Goal: Task Accomplishment & Management: Use online tool/utility

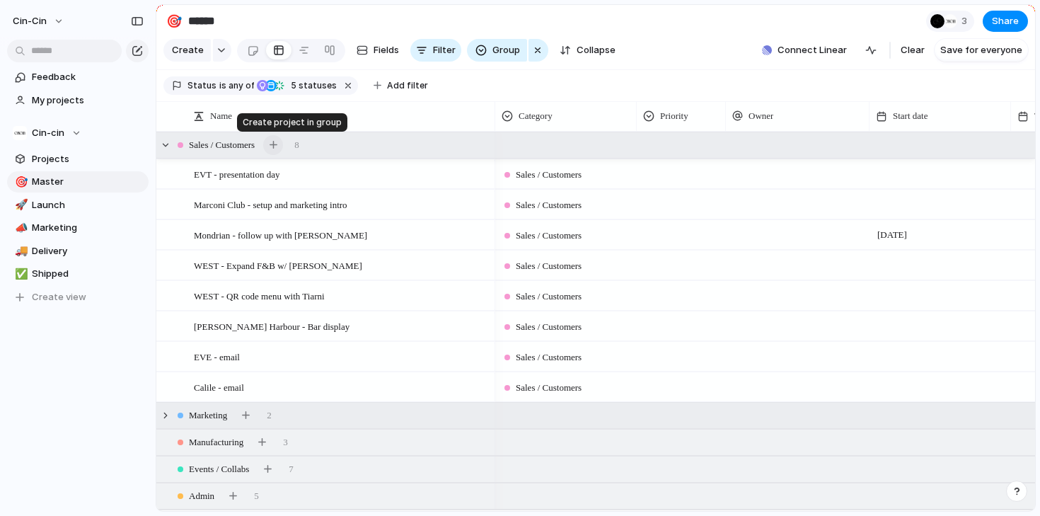
click at [277, 145] on div "button" at bounding box center [274, 145] width 8 height 8
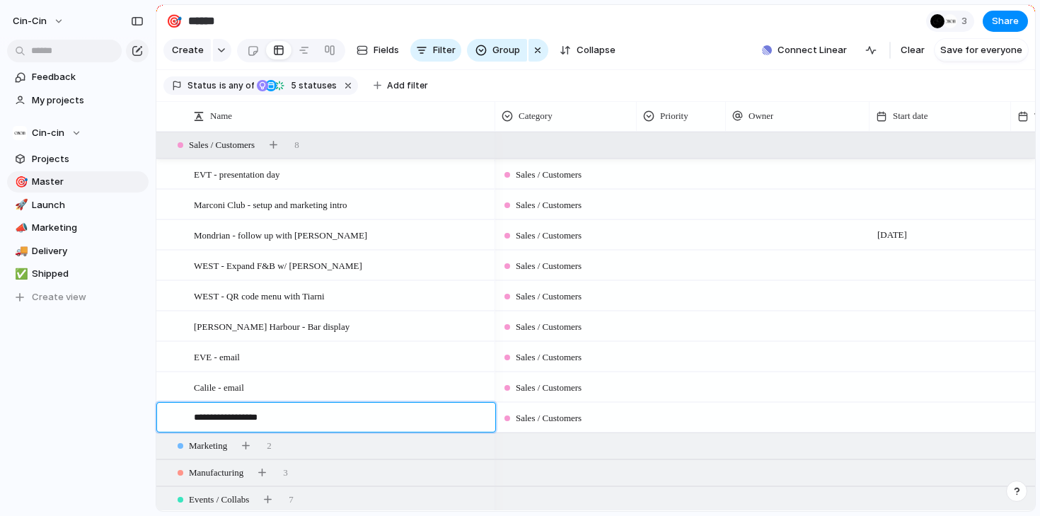
type textarea "**********"
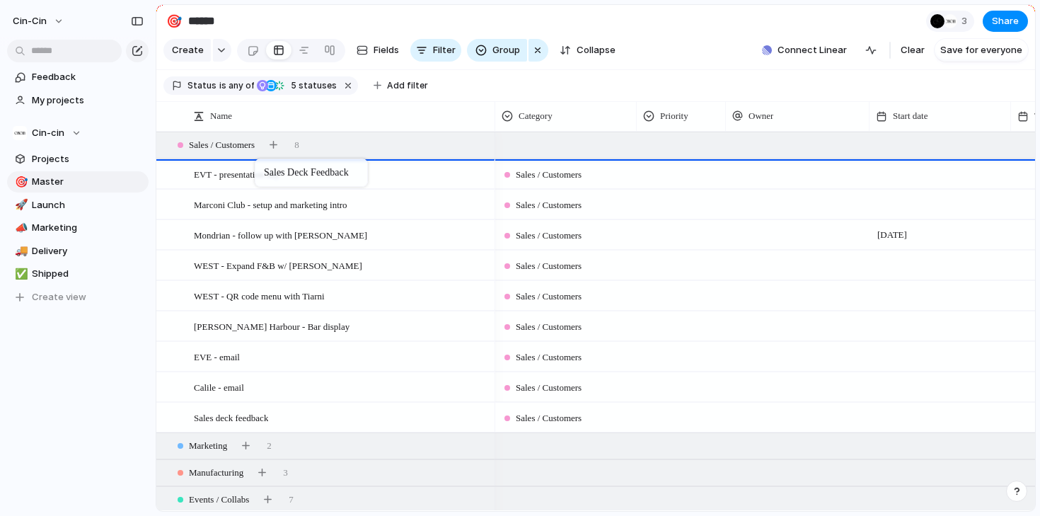
drag, startPoint x: 247, startPoint y: 417, endPoint x: 262, endPoint y: 161, distance: 255.9
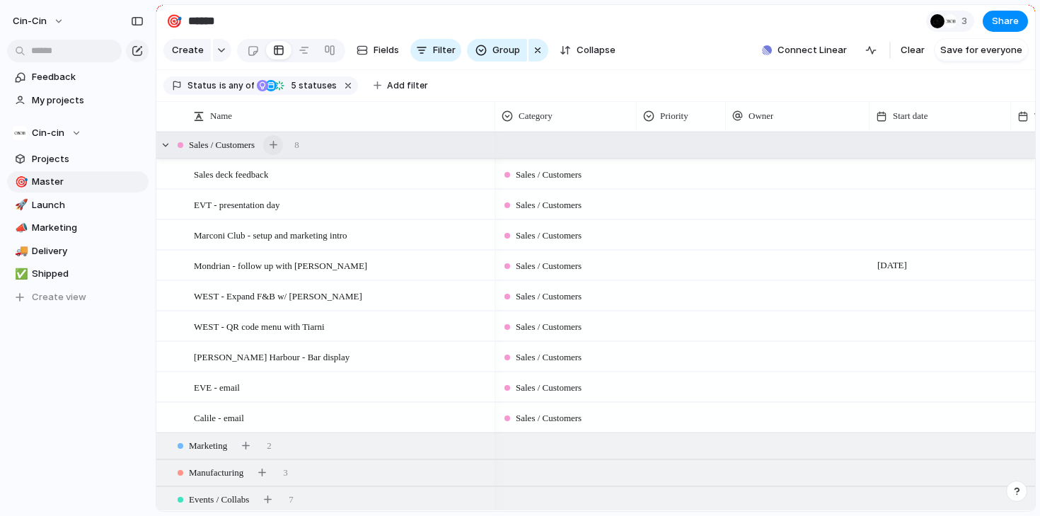
click at [277, 147] on div "button" at bounding box center [274, 145] width 8 height 8
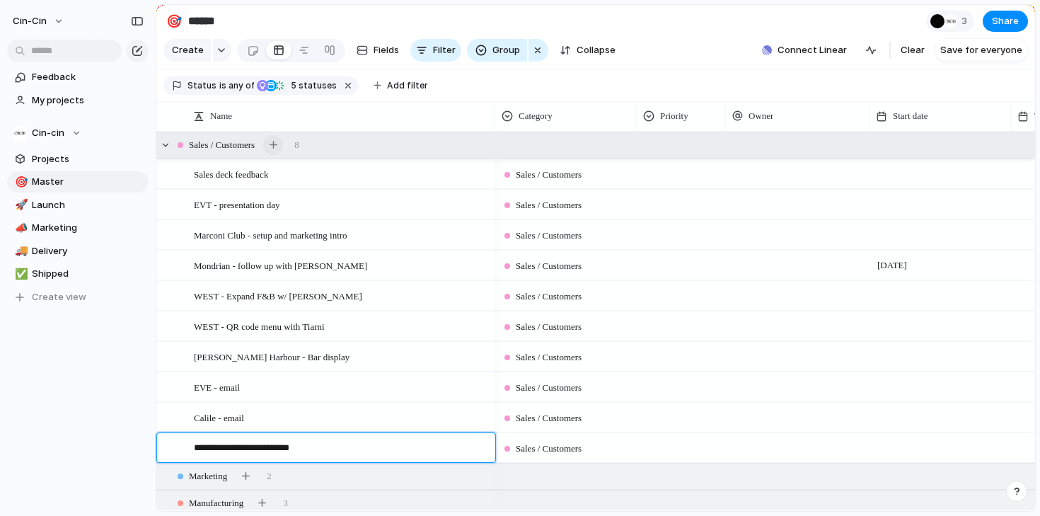
type textarea "**********"
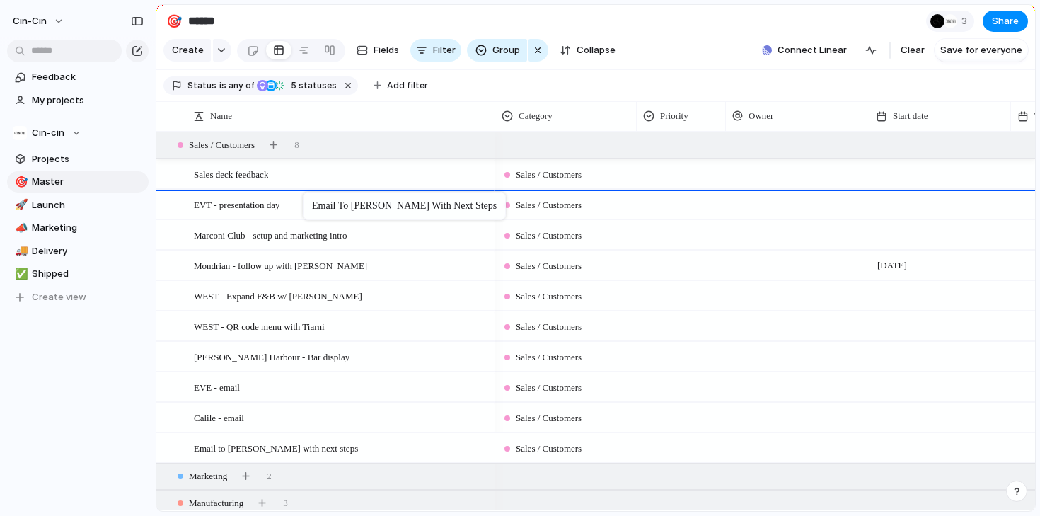
drag, startPoint x: 371, startPoint y: 451, endPoint x: 309, endPoint y: 195, distance: 264.2
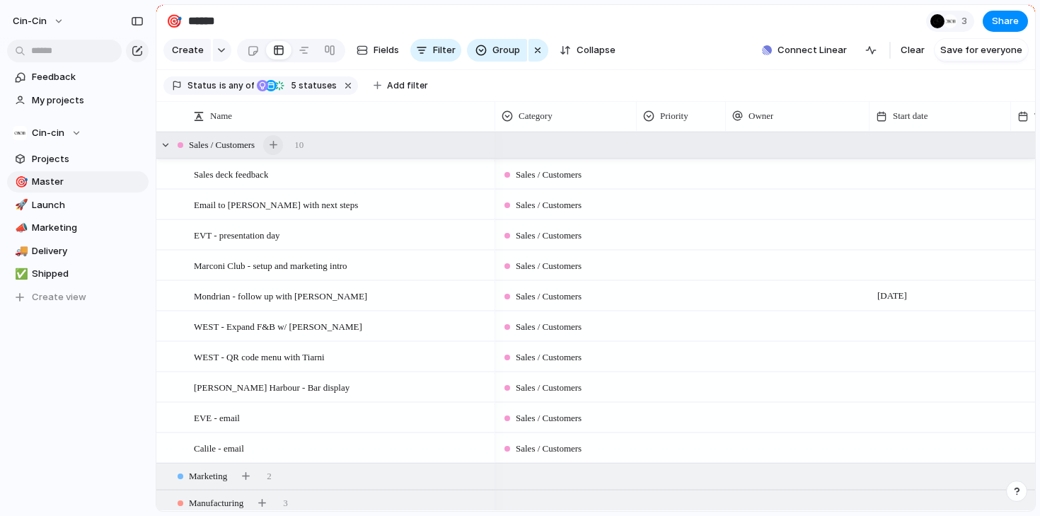
click at [277, 146] on div "button" at bounding box center [274, 145] width 8 height 8
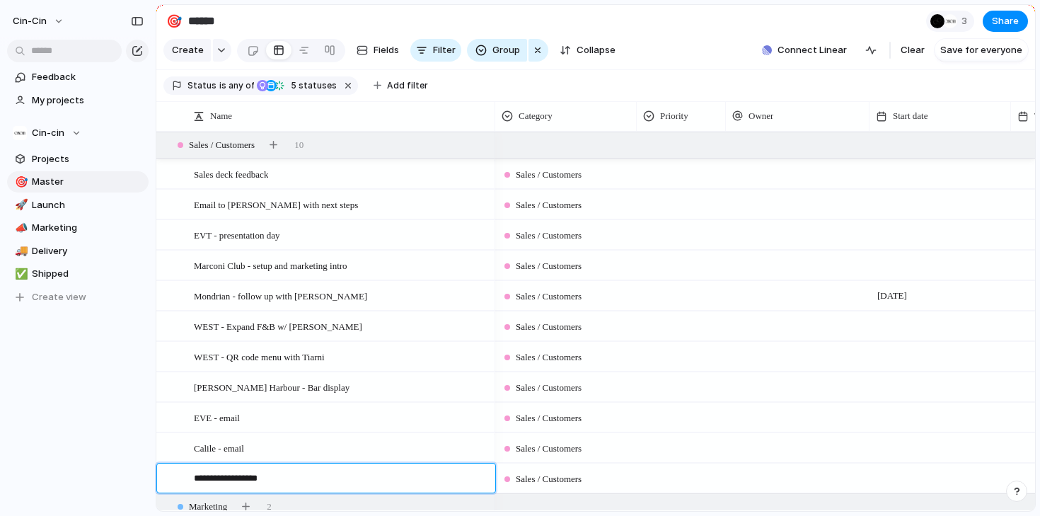
type textarea "**********"
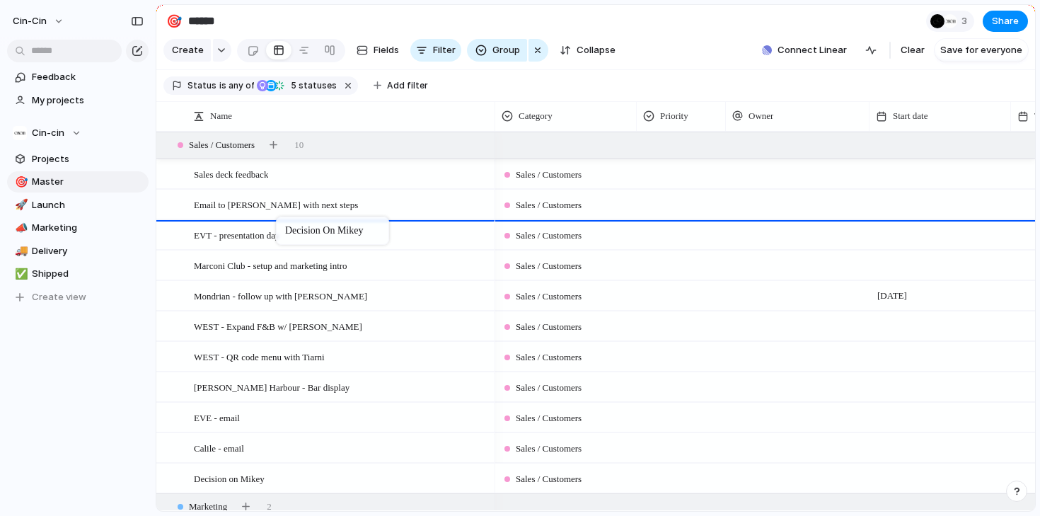
drag, startPoint x: 277, startPoint y: 477, endPoint x: 283, endPoint y: 219, distance: 257.7
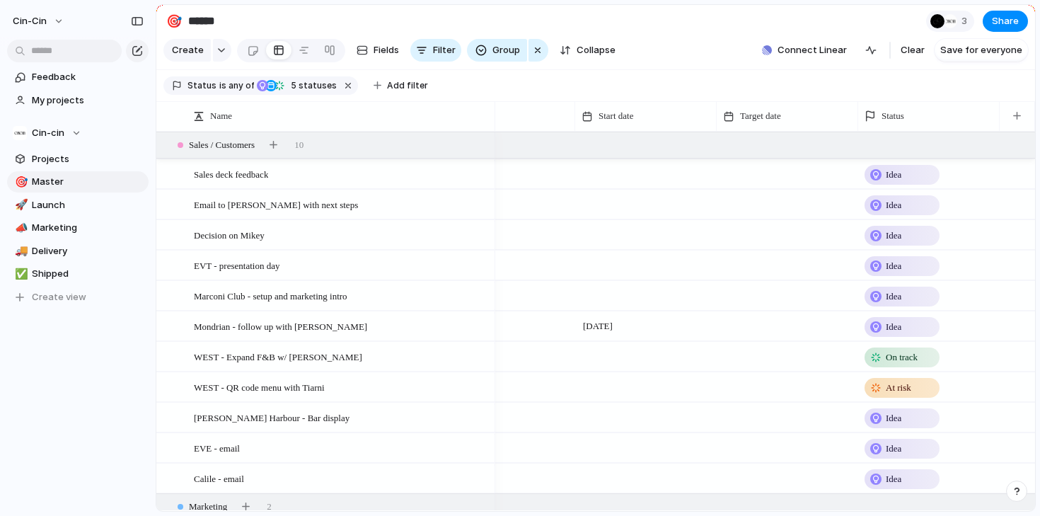
click at [887, 260] on span "Idea" at bounding box center [894, 266] width 16 height 14
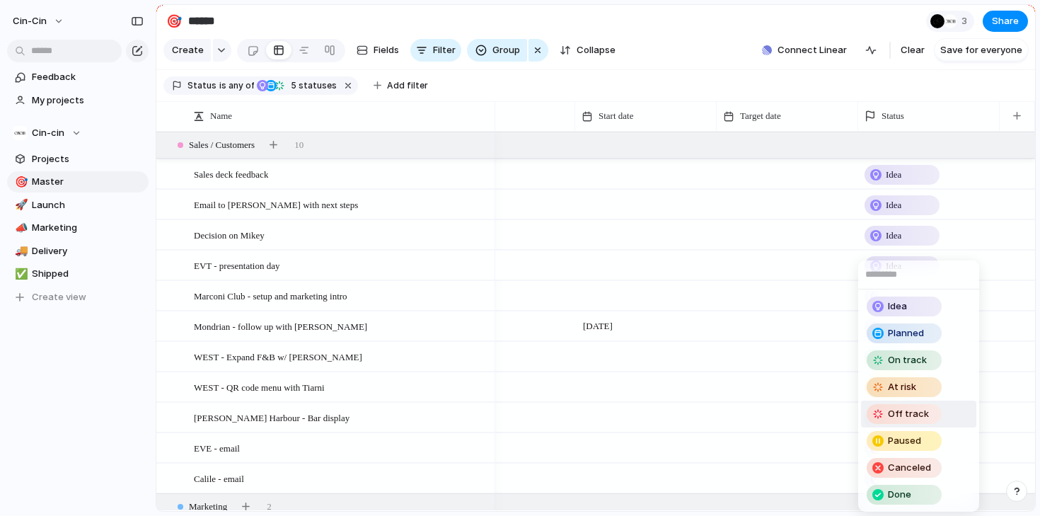
click at [919, 420] on span "Off track" at bounding box center [908, 414] width 41 height 14
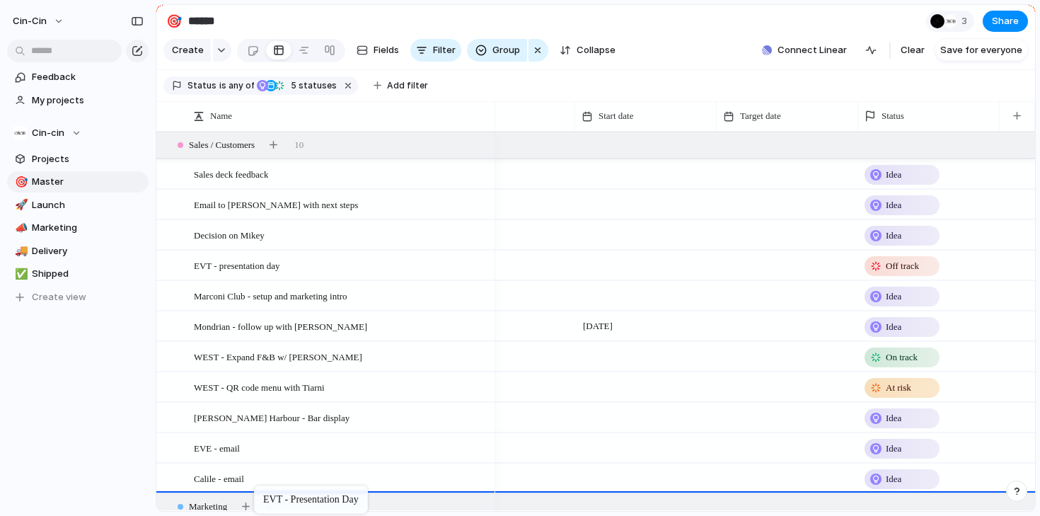
drag, startPoint x: 299, startPoint y: 262, endPoint x: 261, endPoint y: 488, distance: 229.5
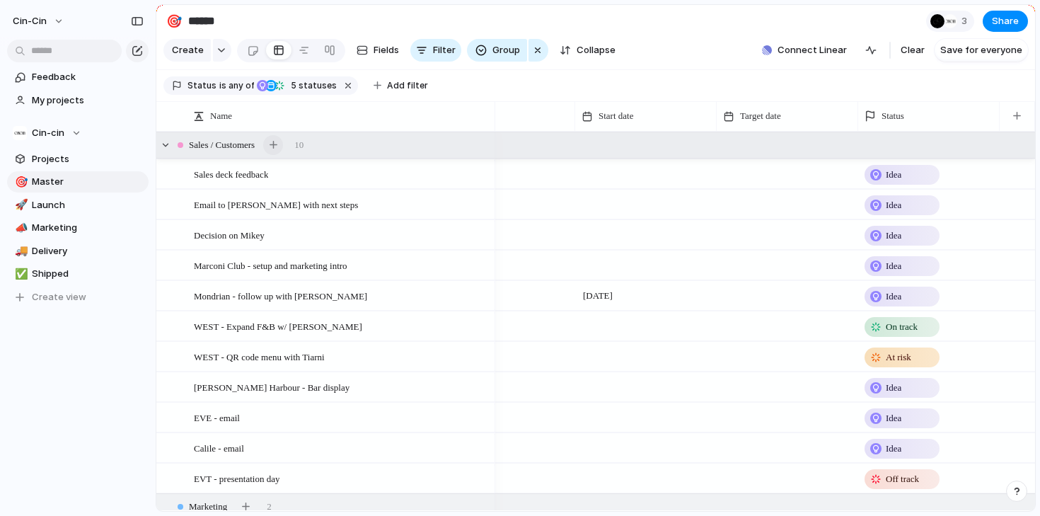
click at [277, 148] on div "button" at bounding box center [274, 145] width 8 height 8
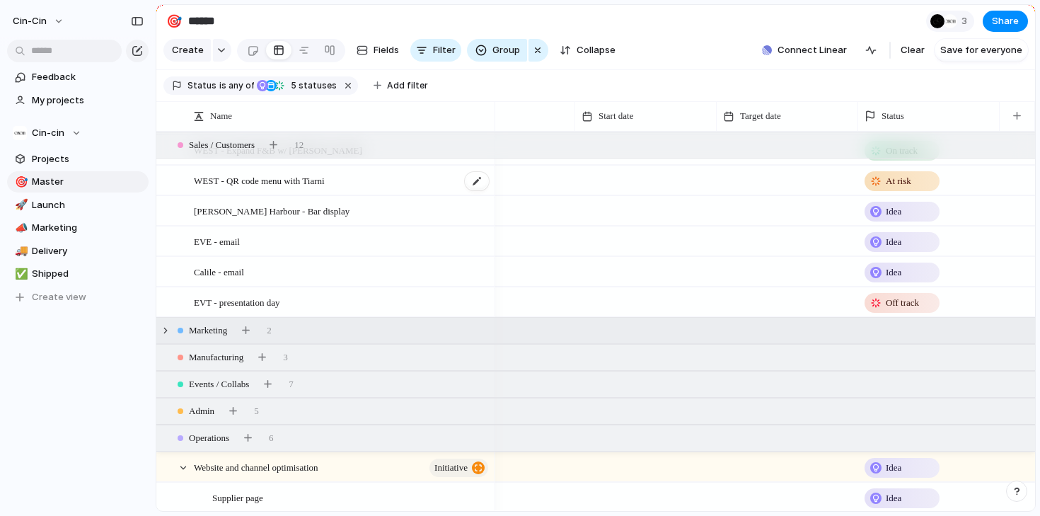
scroll to position [219, 0]
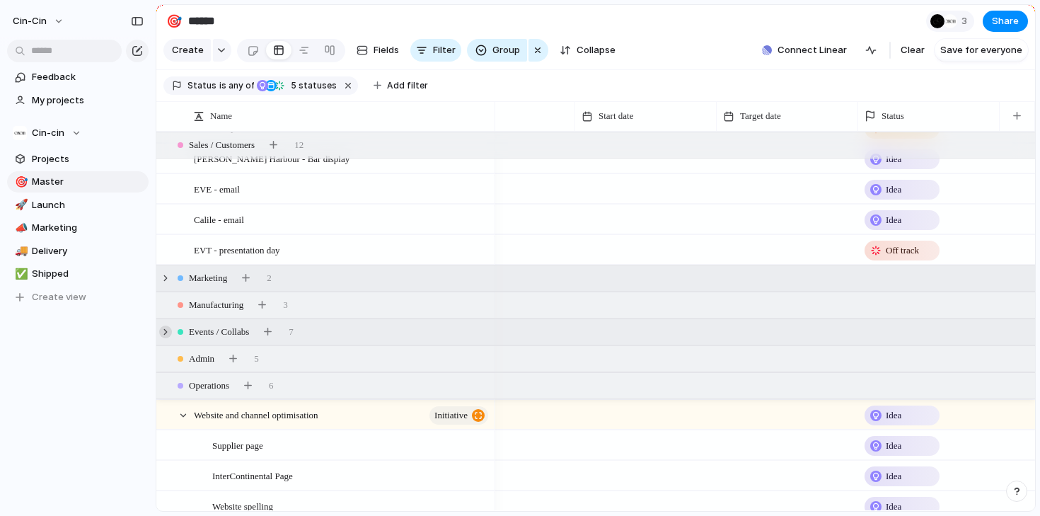
click at [168, 337] on div at bounding box center [165, 332] width 13 height 13
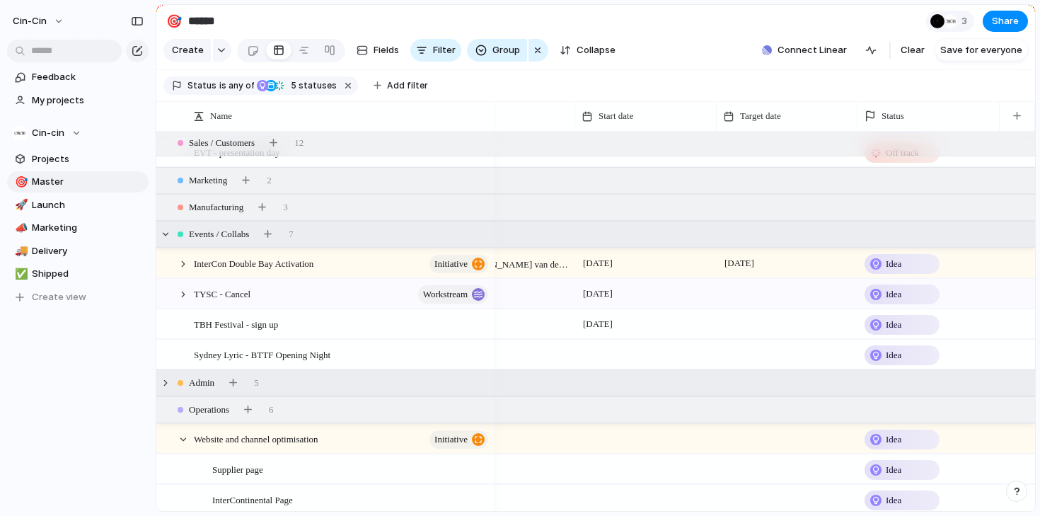
scroll to position [337, 0]
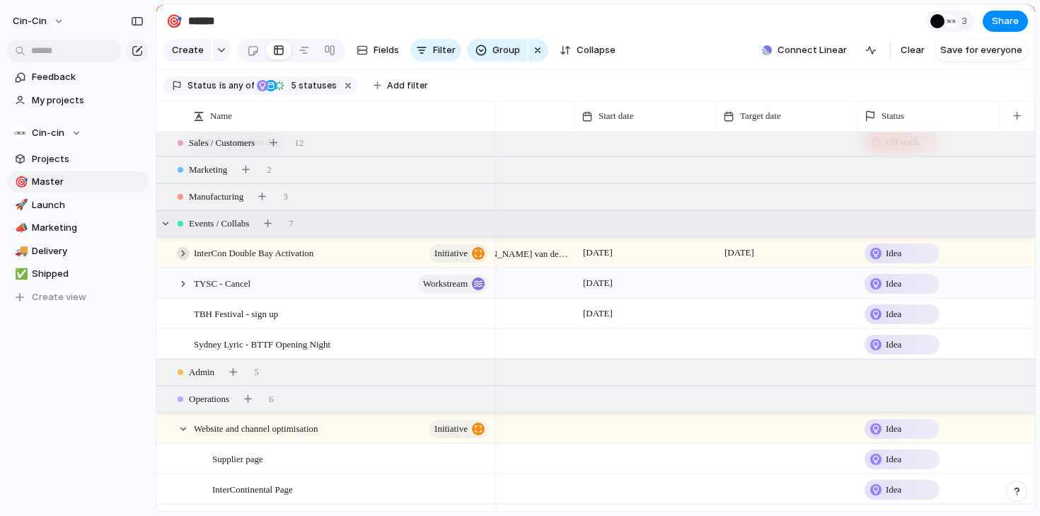
click at [184, 250] on div at bounding box center [183, 253] width 13 height 13
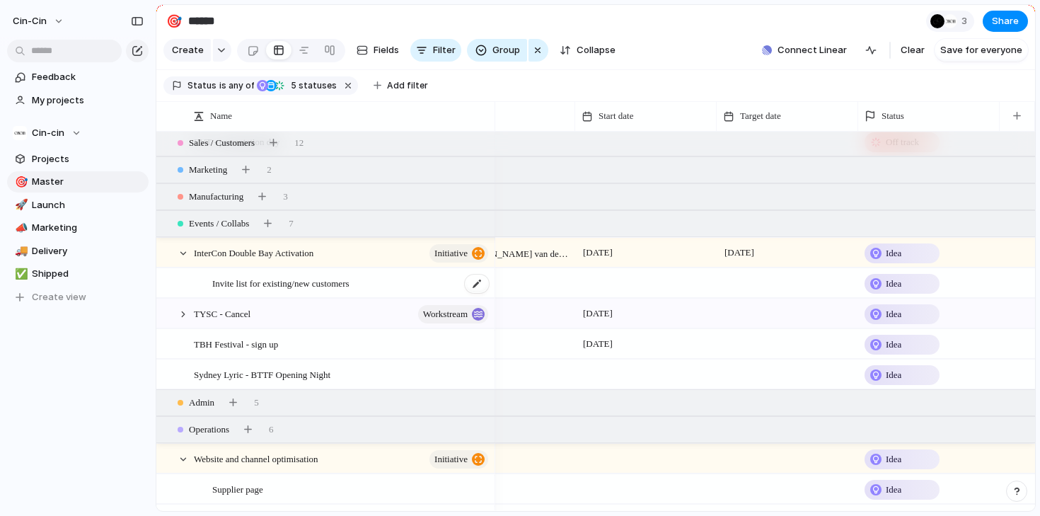
click at [256, 287] on span "Invite list for existing/new customers" at bounding box center [280, 283] width 137 height 16
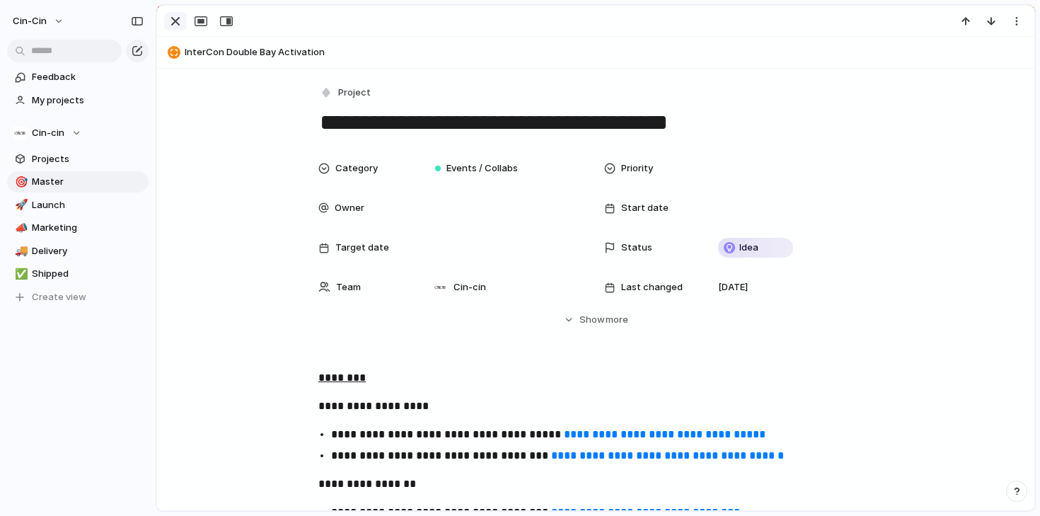
click at [169, 29] on div "button" at bounding box center [175, 21] width 17 height 17
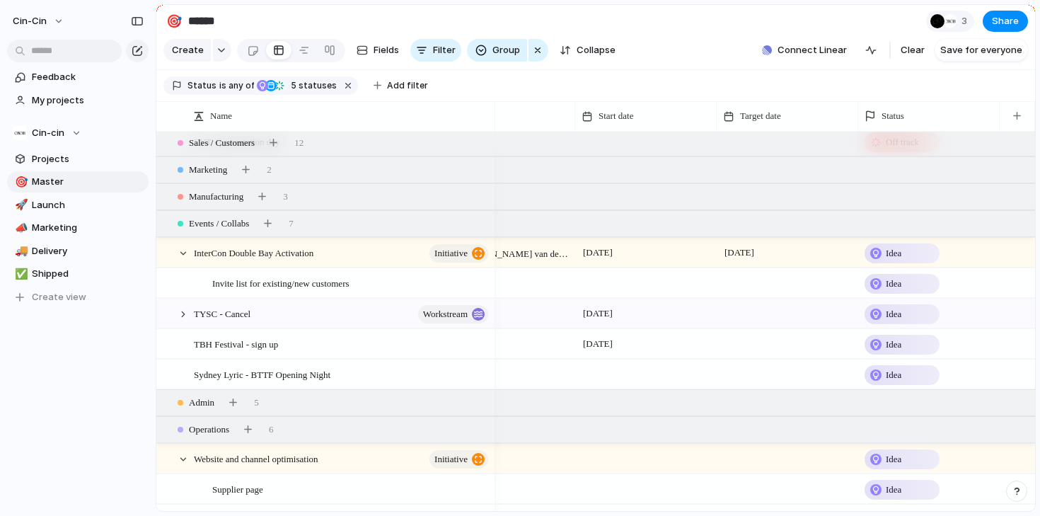
click at [886, 287] on span "Idea" at bounding box center [894, 284] width 16 height 14
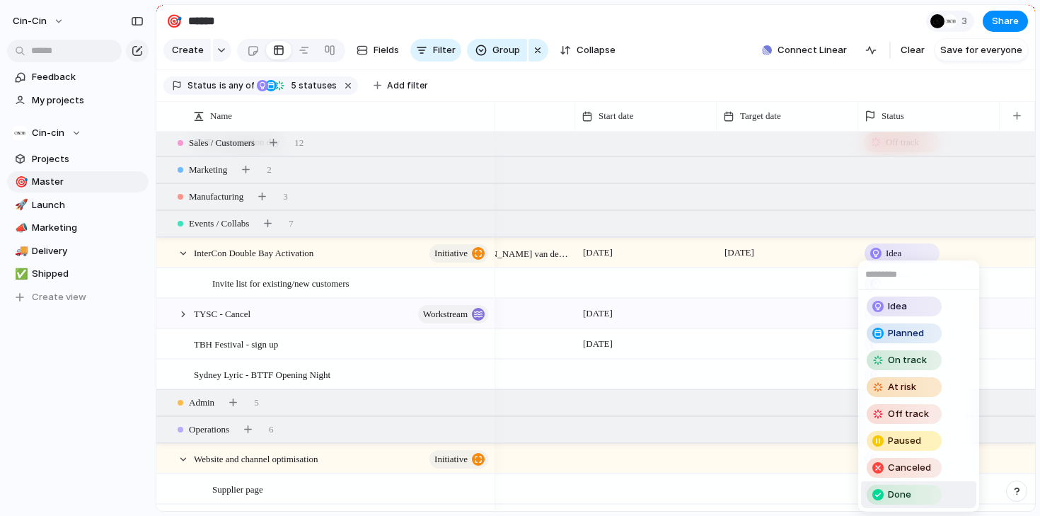
click at [895, 489] on span "Done" at bounding box center [899, 495] width 23 height 14
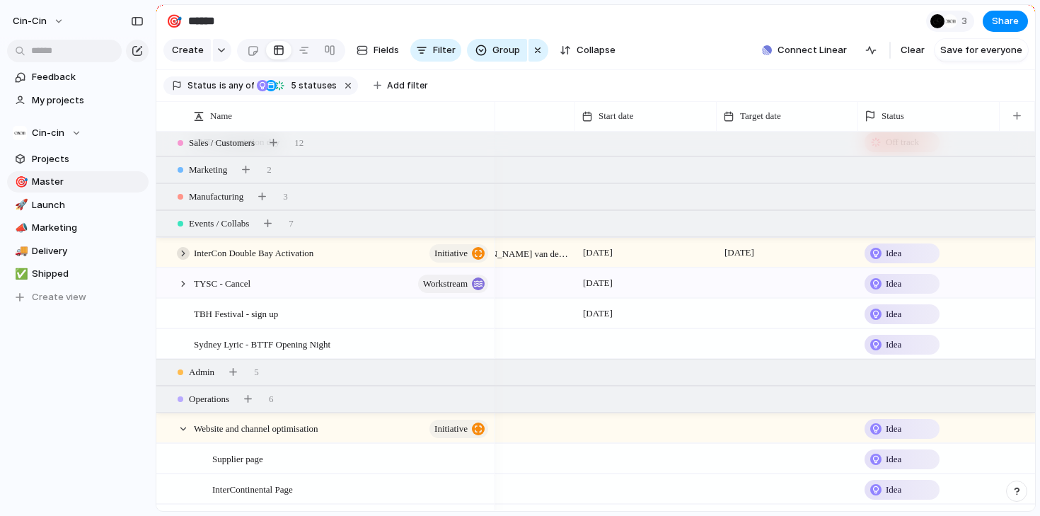
click at [182, 254] on div at bounding box center [183, 253] width 13 height 13
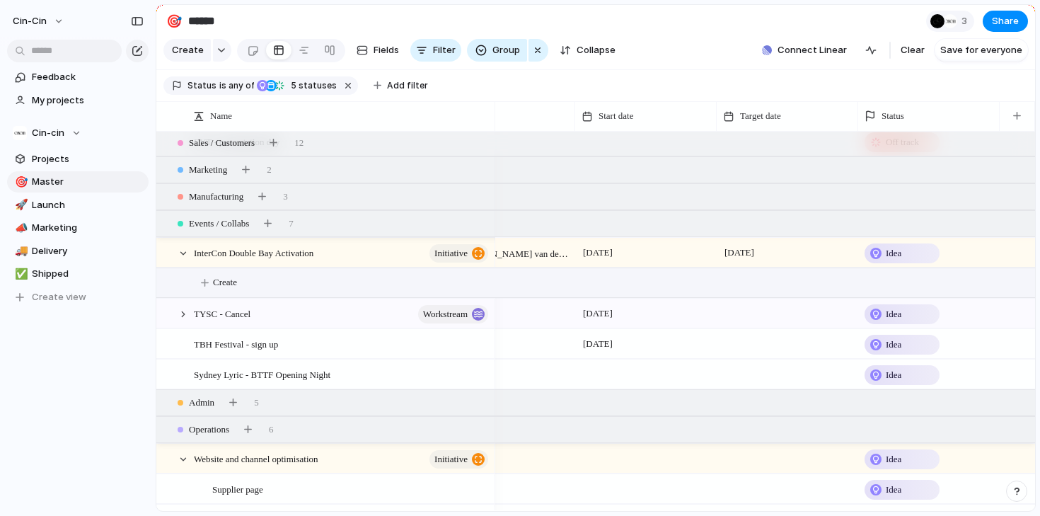
click at [217, 284] on span "Create" at bounding box center [225, 282] width 24 height 14
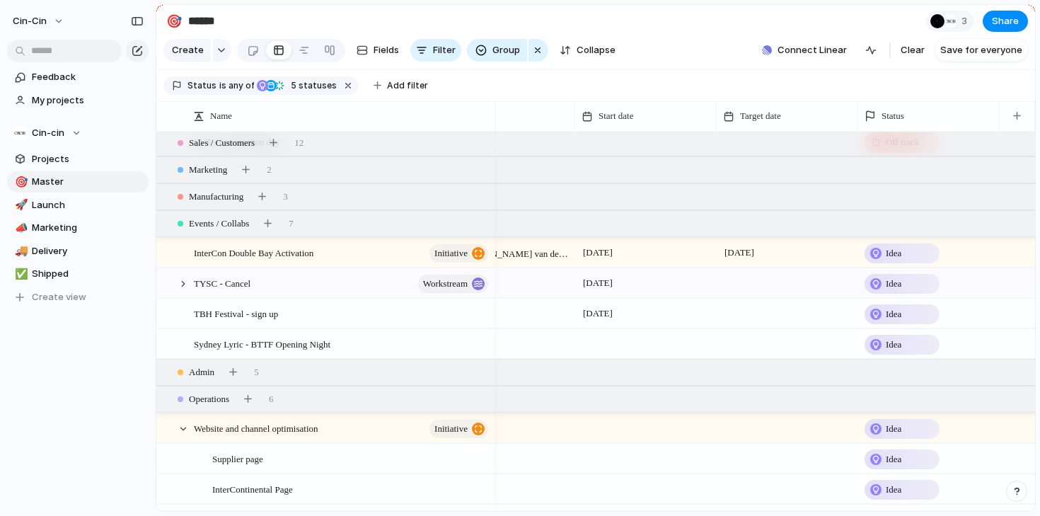
click at [887, 284] on span "Idea" at bounding box center [894, 284] width 16 height 14
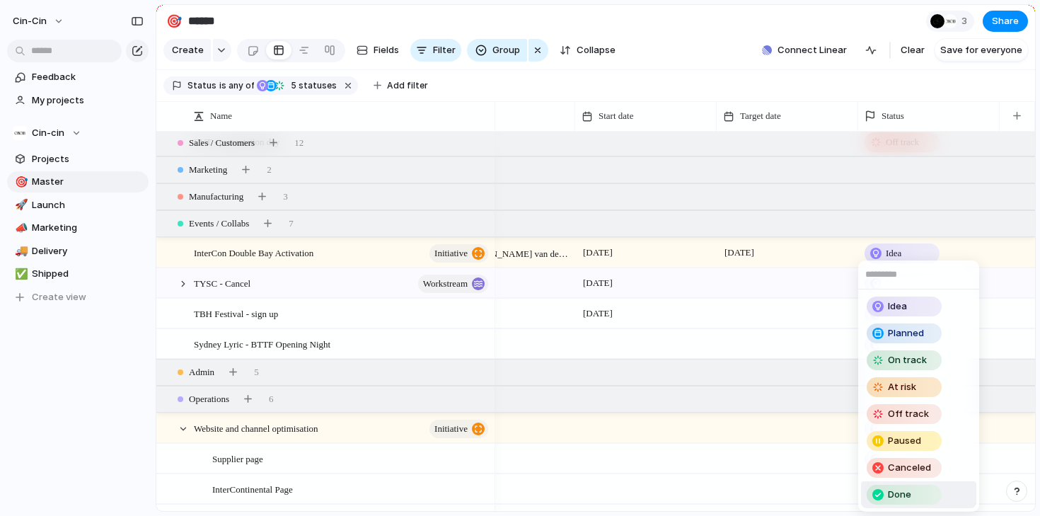
click at [891, 499] on span "Done" at bounding box center [899, 495] width 23 height 14
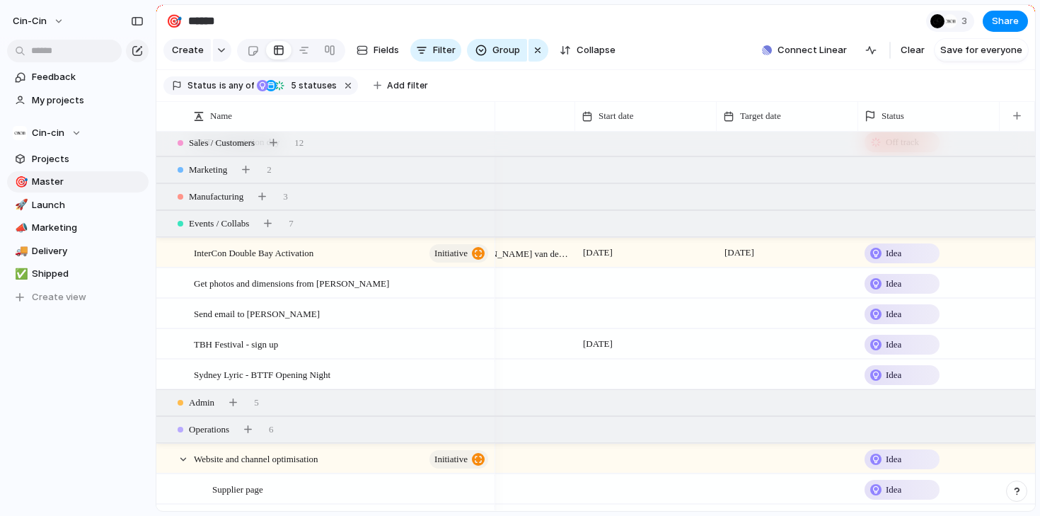
click at [892, 284] on span "Idea" at bounding box center [894, 284] width 16 height 14
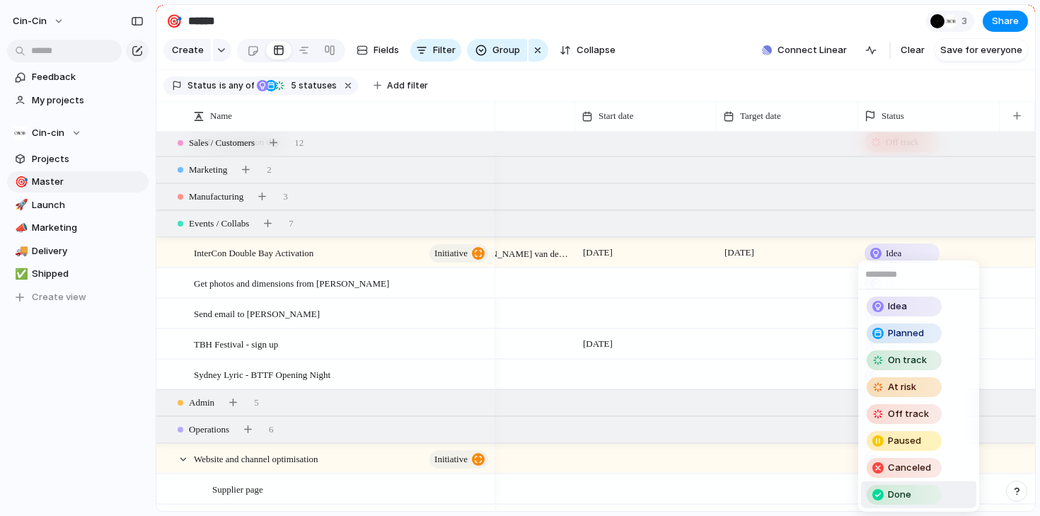
click at [894, 497] on span "Done" at bounding box center [899, 495] width 23 height 14
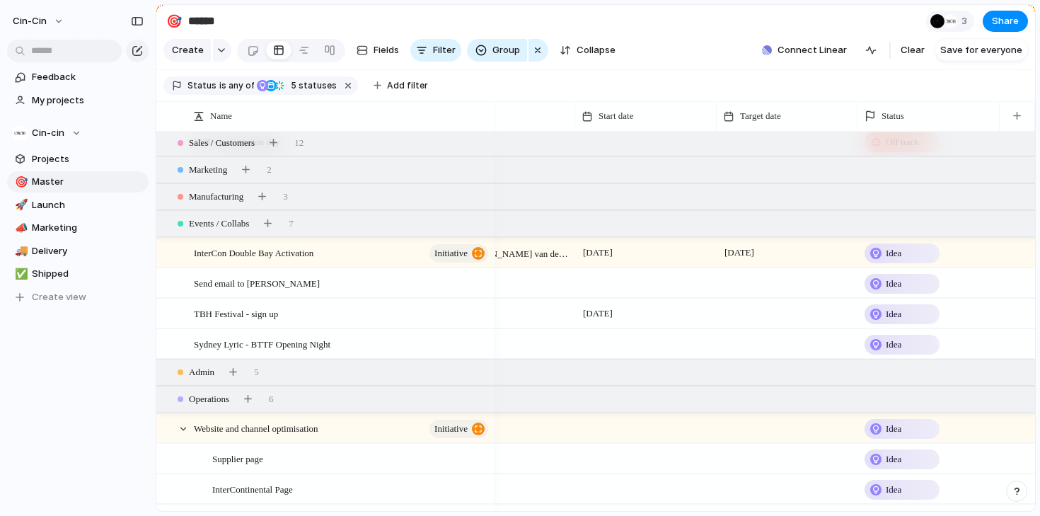
click at [893, 280] on span "Idea" at bounding box center [894, 284] width 16 height 14
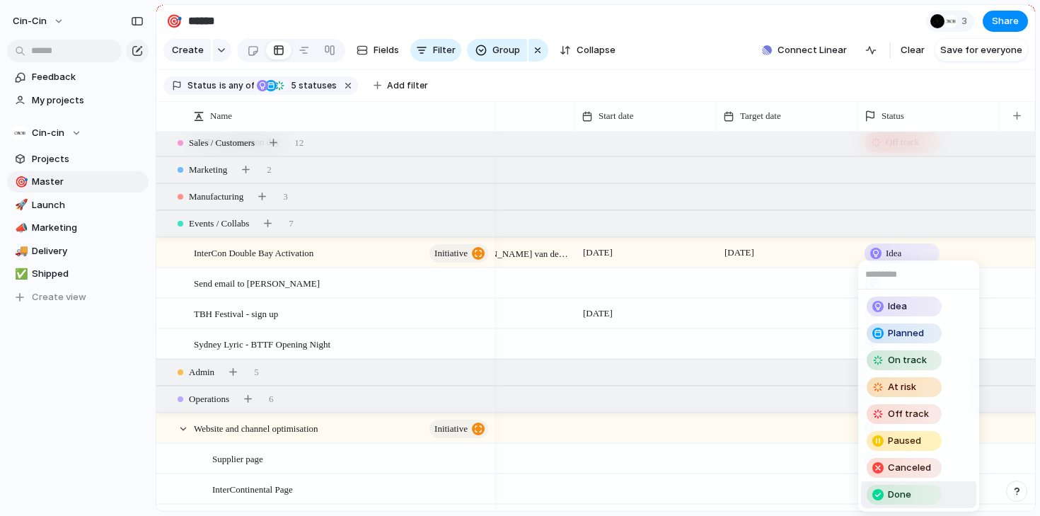
click at [900, 495] on span "Done" at bounding box center [899, 495] width 23 height 14
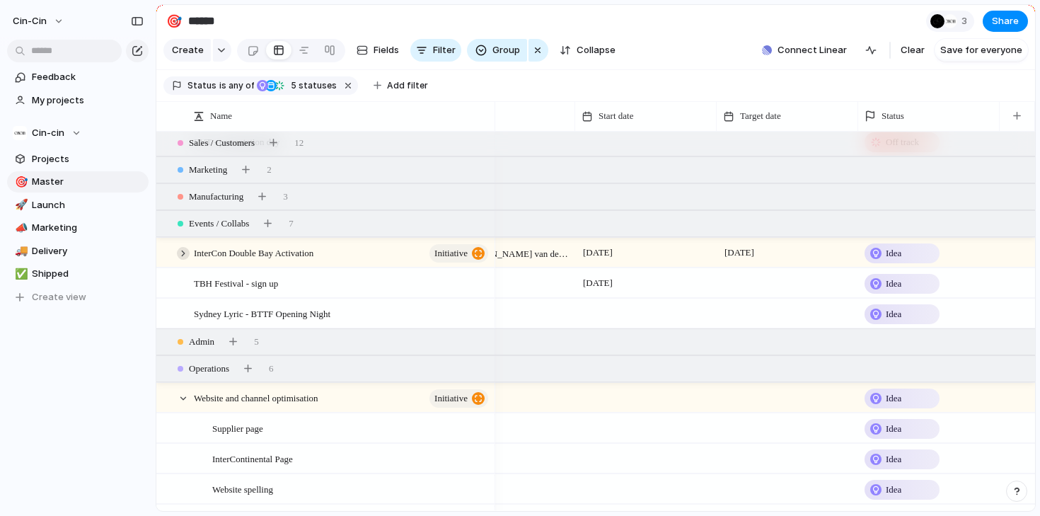
click at [181, 253] on div at bounding box center [183, 253] width 13 height 13
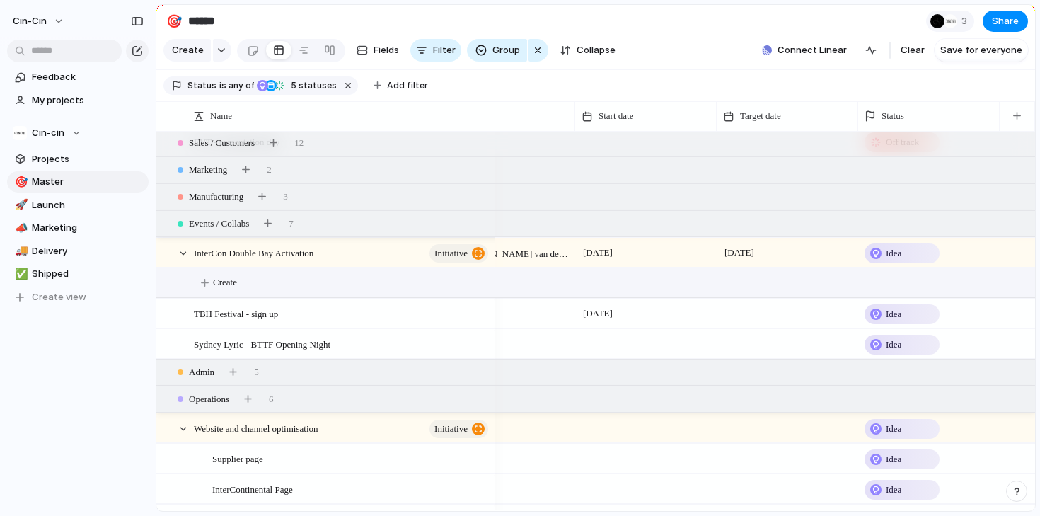
click at [207, 287] on button "Create" at bounding box center [618, 282] width 895 height 29
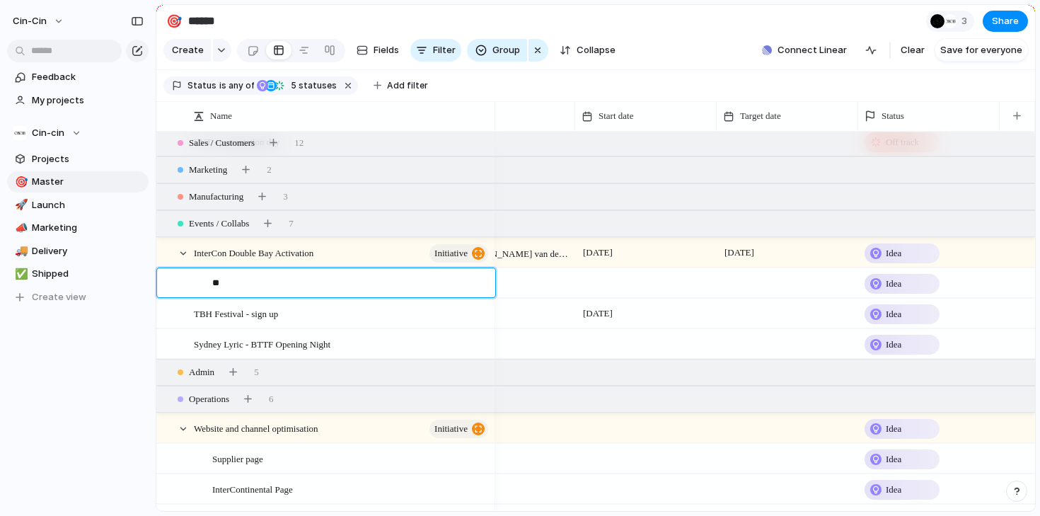
type textarea "*"
type textarea "**********"
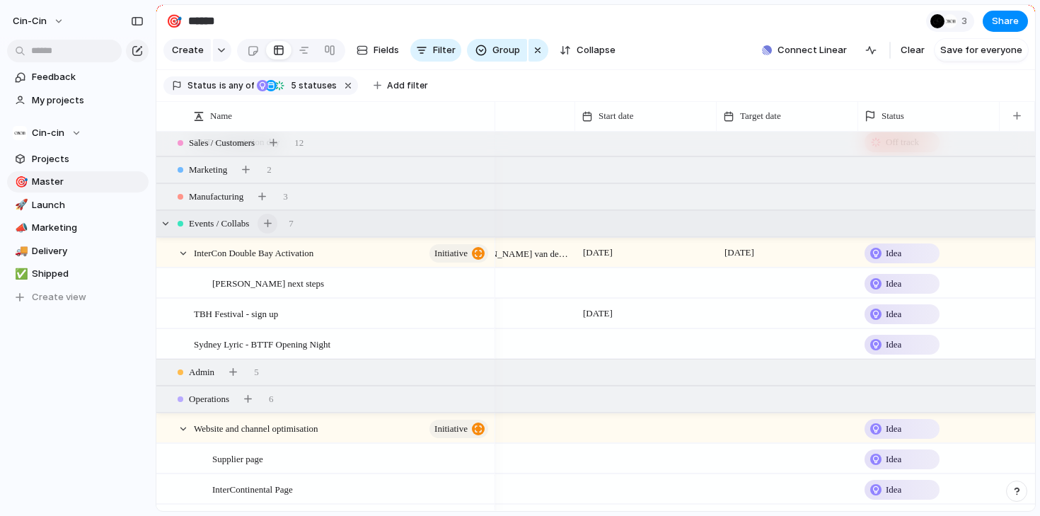
click at [270, 226] on button "button" at bounding box center [268, 224] width 20 height 20
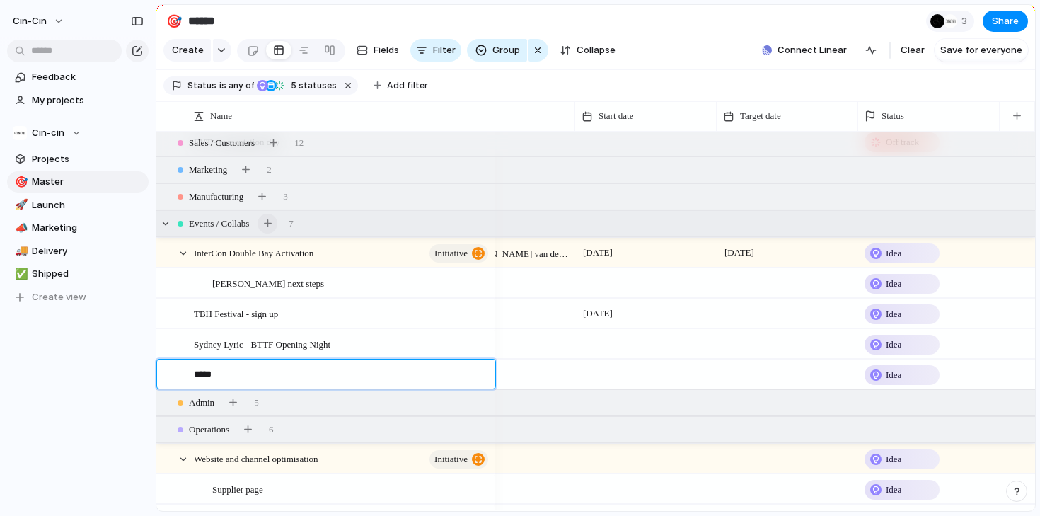
type textarea "******"
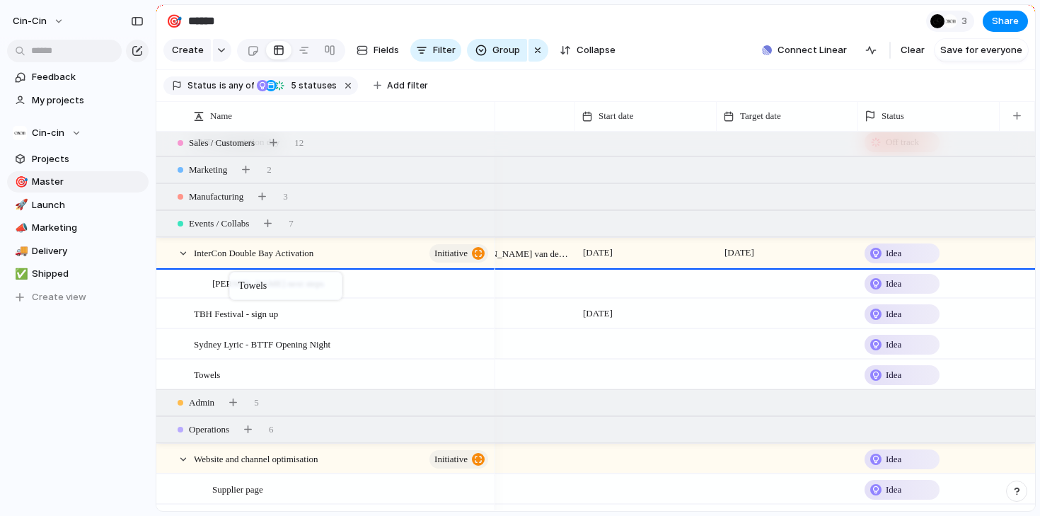
drag, startPoint x: 216, startPoint y: 376, endPoint x: 236, endPoint y: 275, distance: 104.0
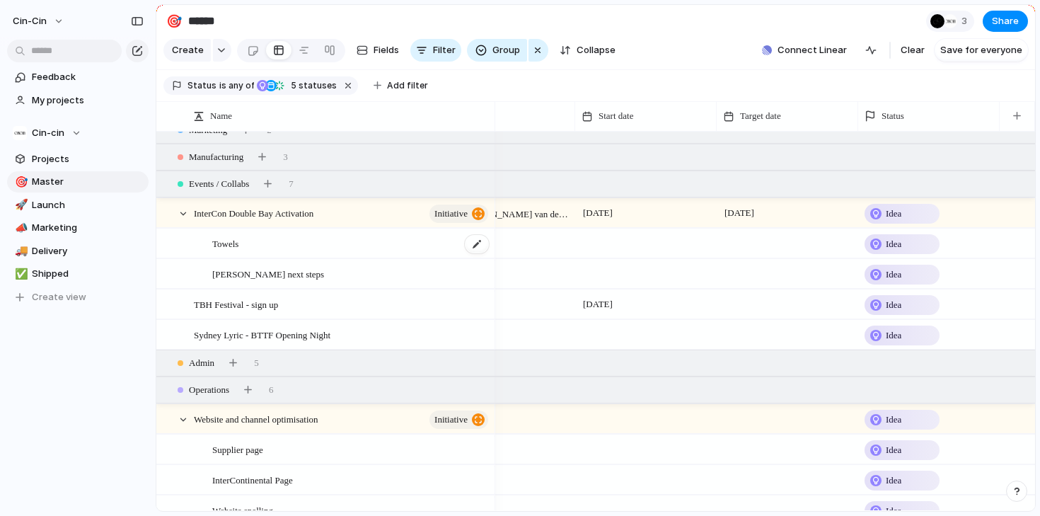
scroll to position [415, 0]
